Goal: Information Seeking & Learning: Learn about a topic

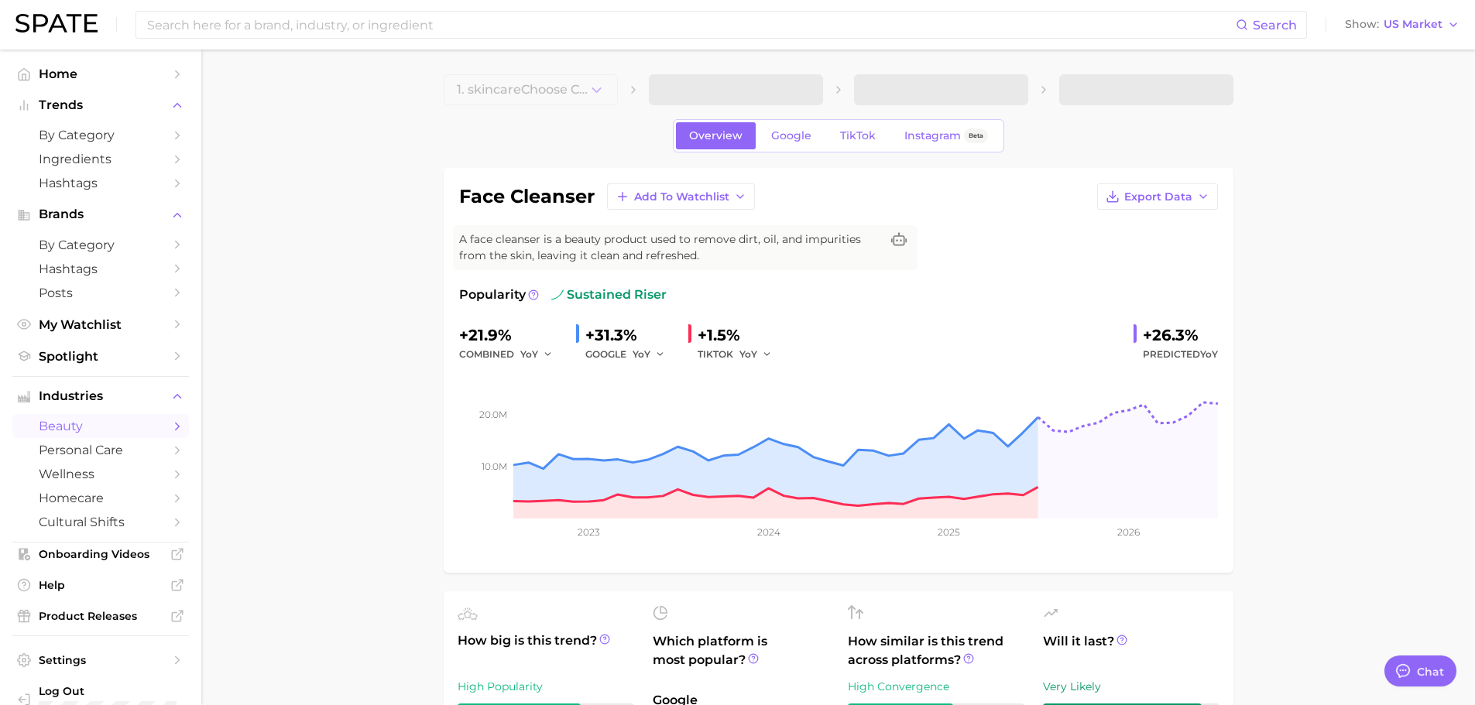
type textarea "x"
click at [380, 39] on div "Search Show US Market" at bounding box center [737, 25] width 1444 height 50
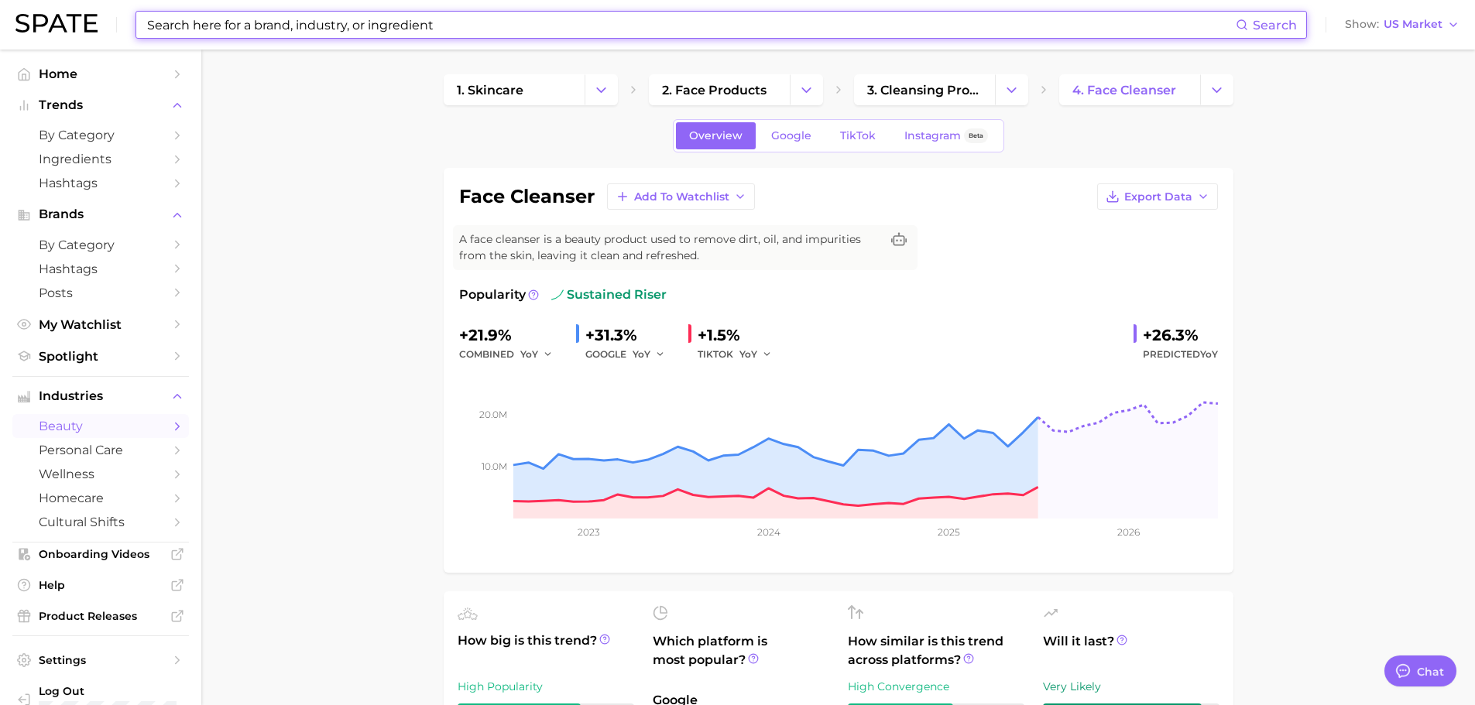
click at [409, 30] on input at bounding box center [691, 25] width 1090 height 26
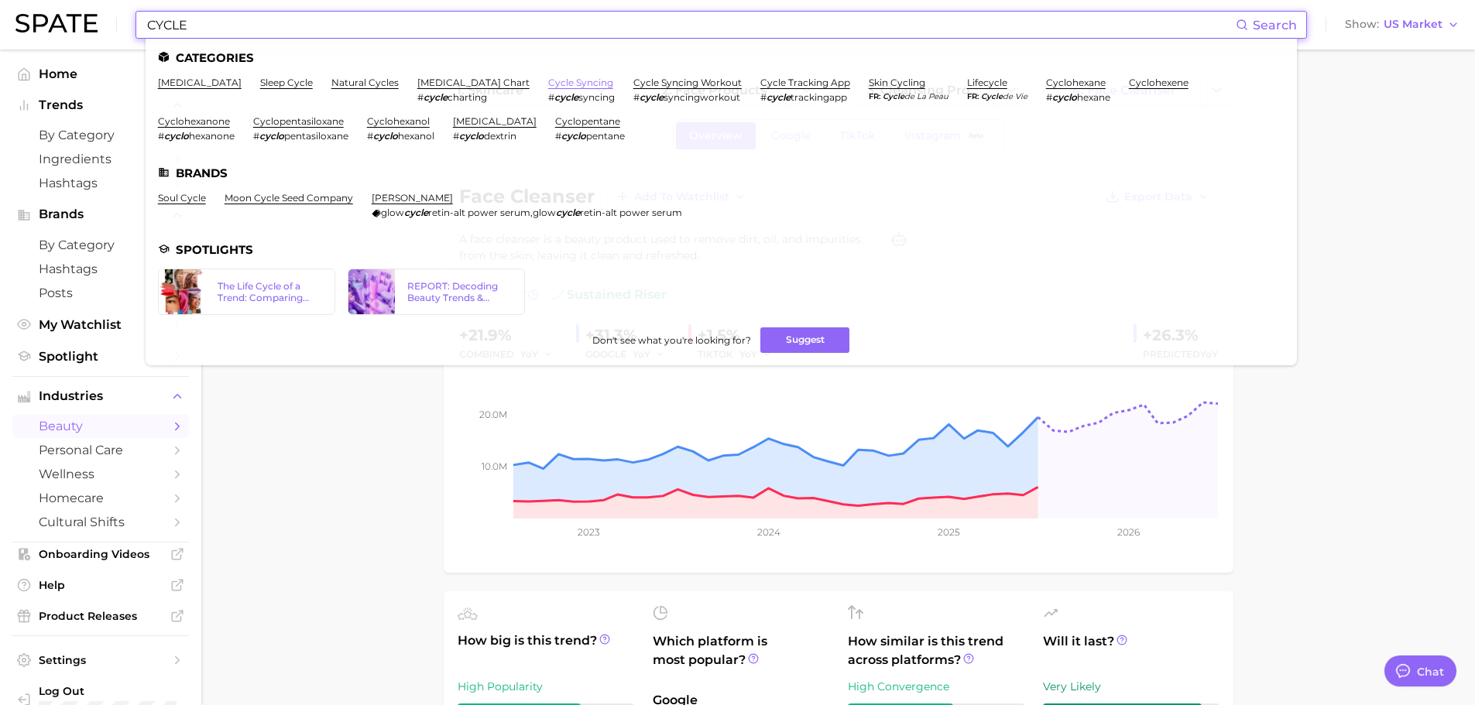
type input "CYCLE"
click at [564, 84] on link "cycle syncing" at bounding box center [580, 83] width 65 height 12
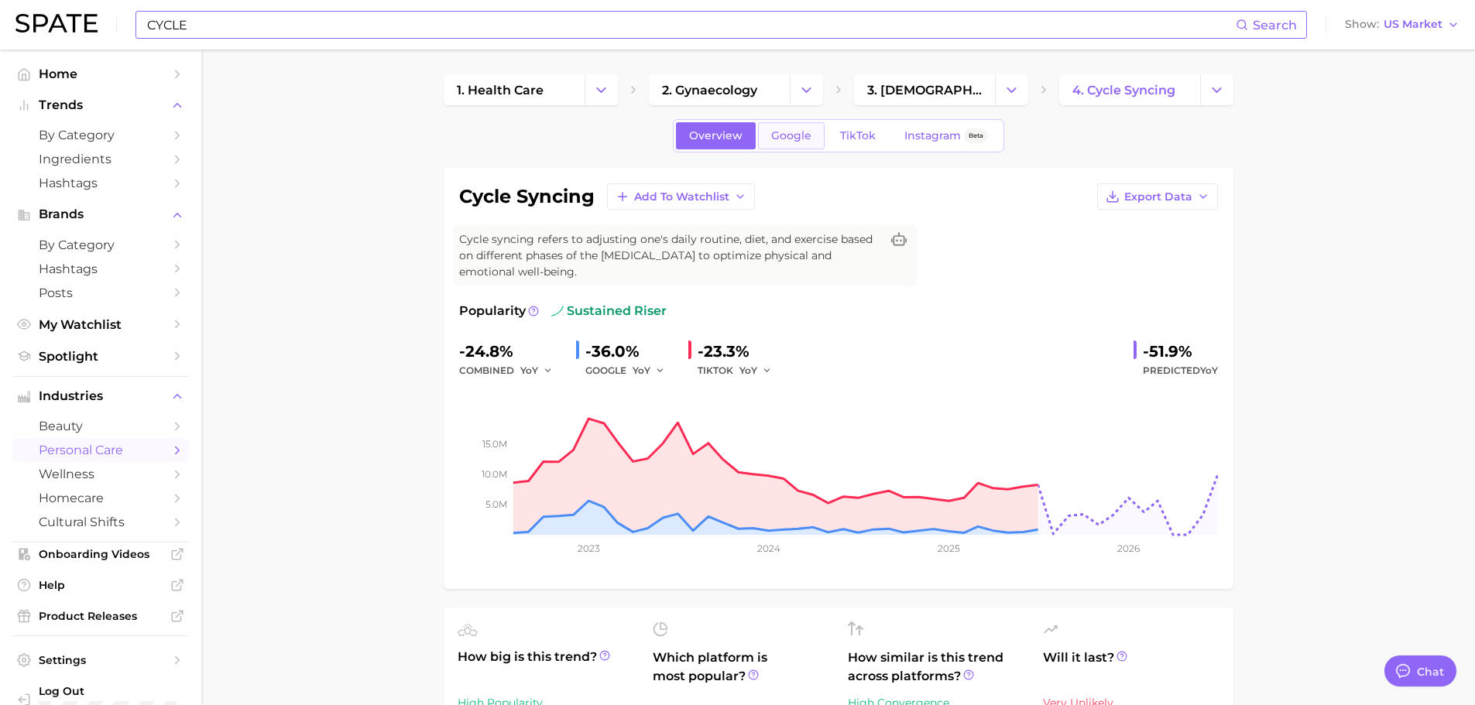
click at [797, 142] on link "Google" at bounding box center [791, 135] width 67 height 27
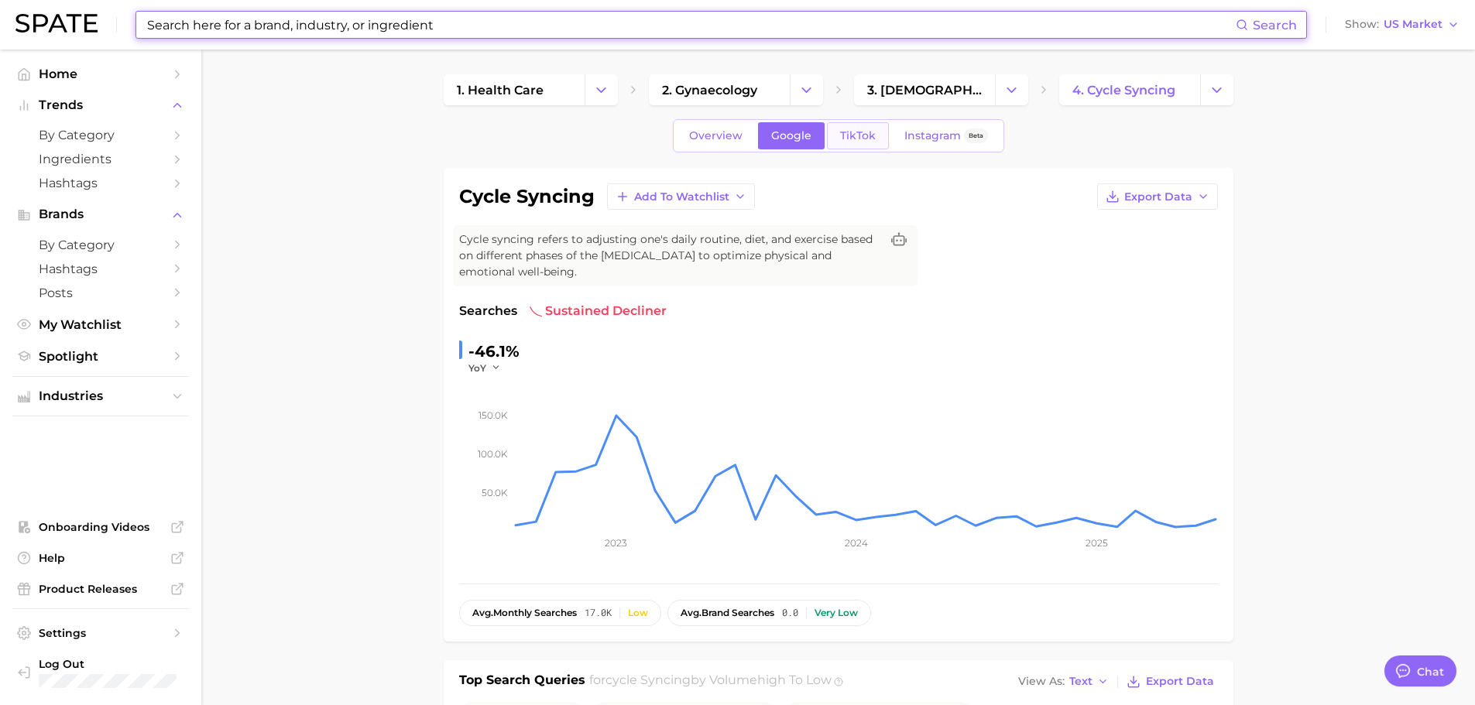
click at [855, 139] on span "TikTok" at bounding box center [858, 135] width 36 height 13
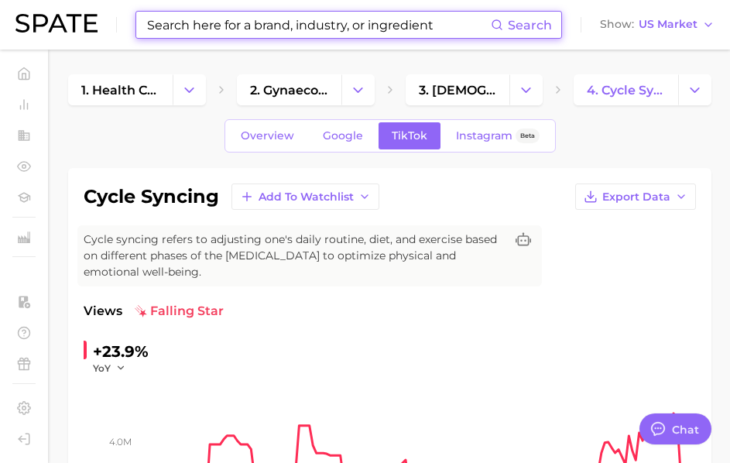
type textarea "x"
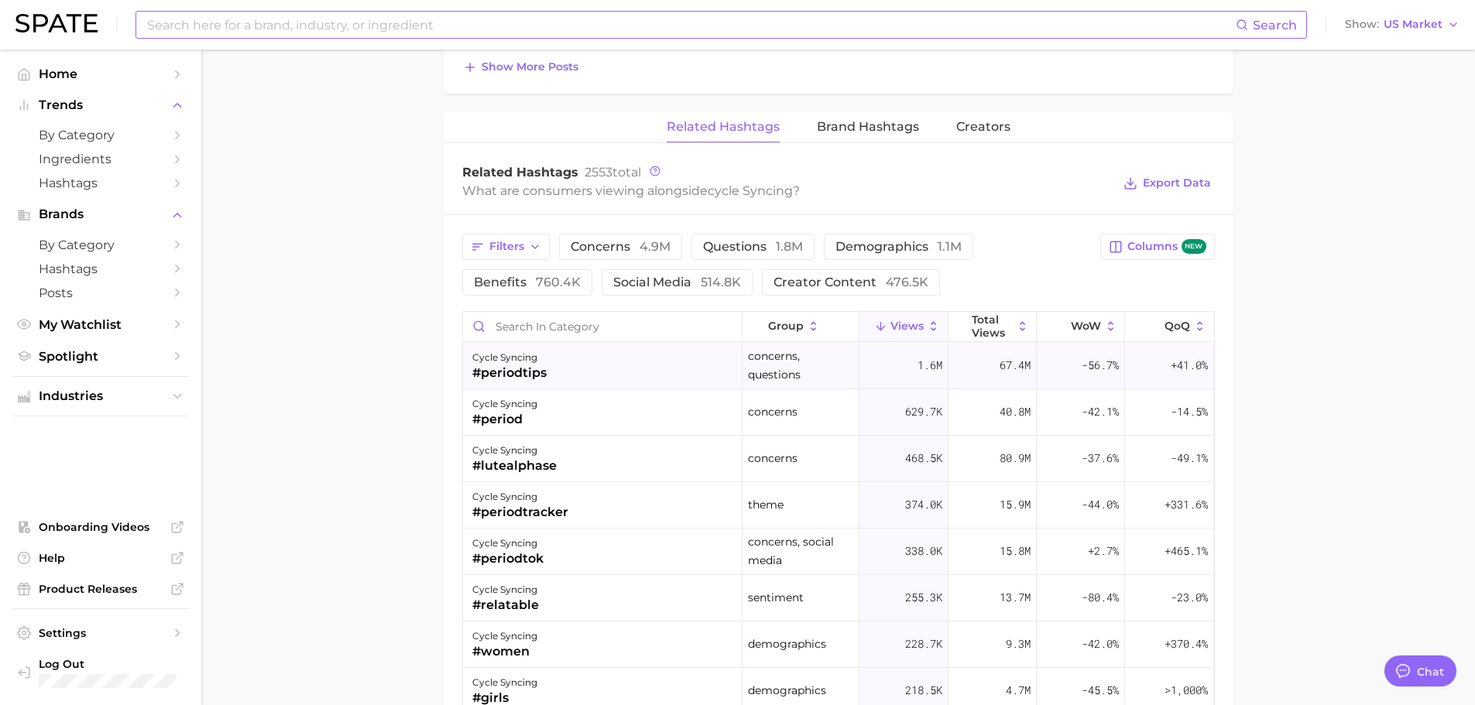
scroll to position [1161, 0]
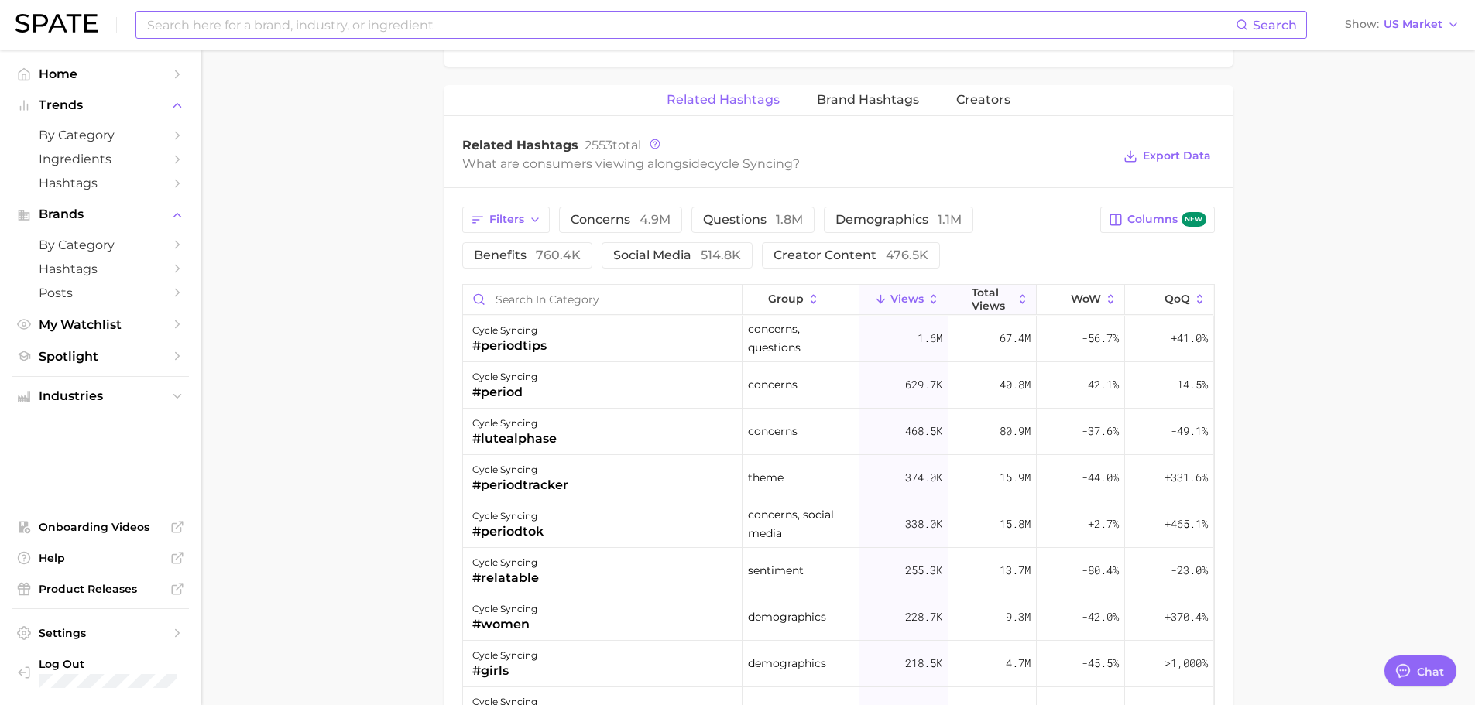
click at [1016, 294] on icon at bounding box center [1023, 300] width 14 height 14
click at [1193, 293] on icon at bounding box center [1200, 300] width 14 height 14
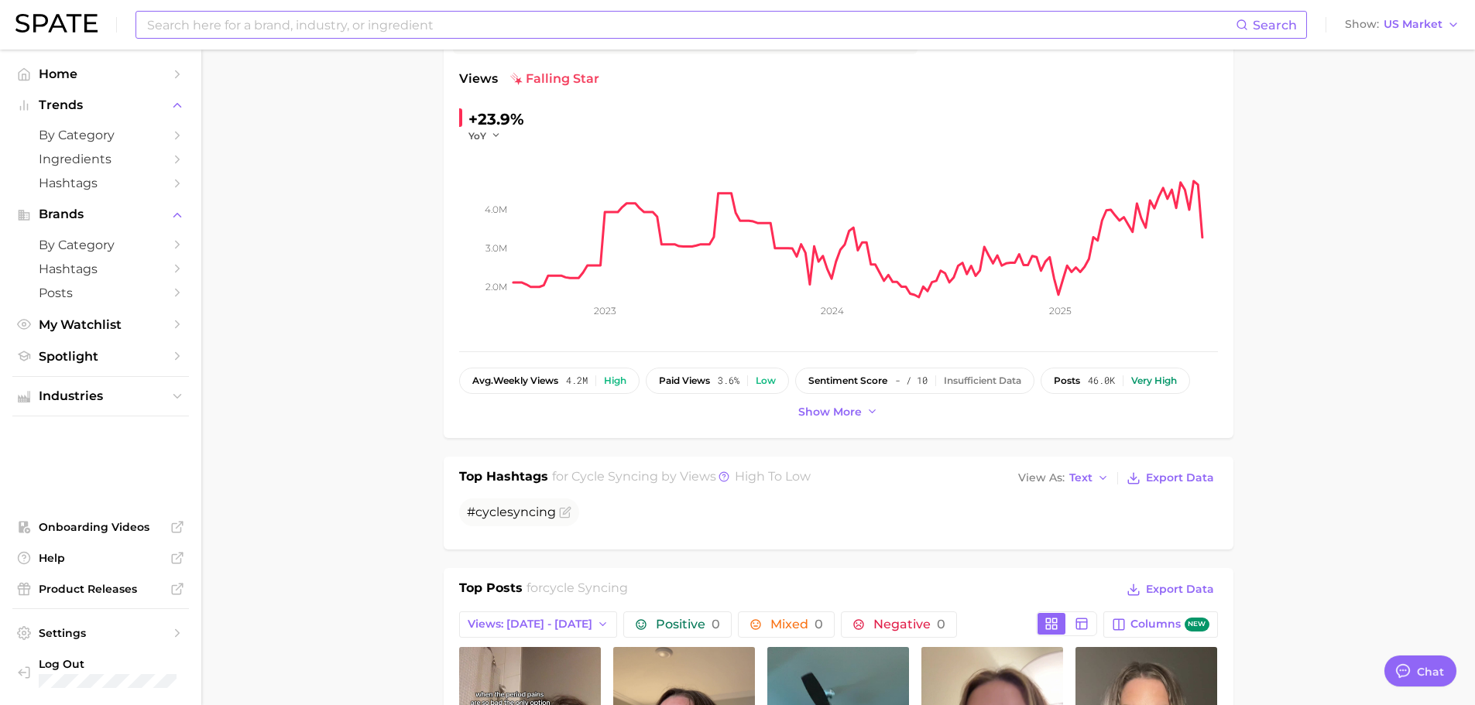
scroll to position [0, 0]
